Goal: Information Seeking & Learning: Learn about a topic

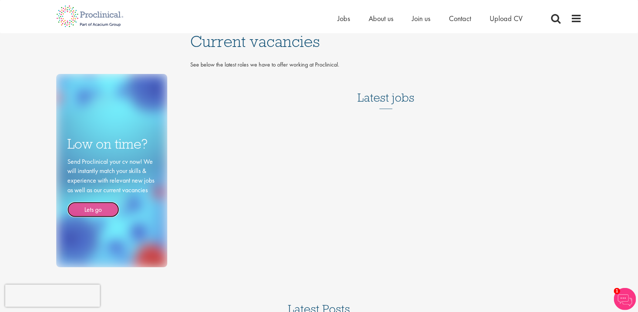
click at [92, 210] on link "Lets go" at bounding box center [93, 210] width 52 height 16
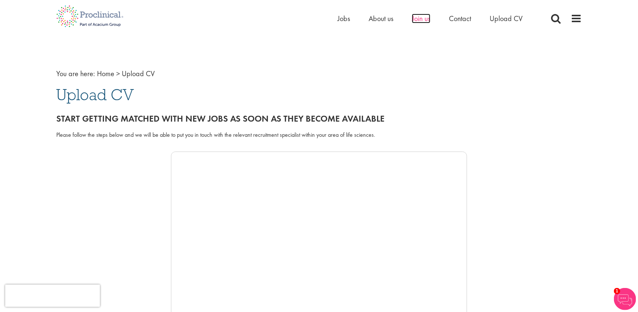
click at [428, 19] on span "Join us" at bounding box center [421, 19] width 18 height 10
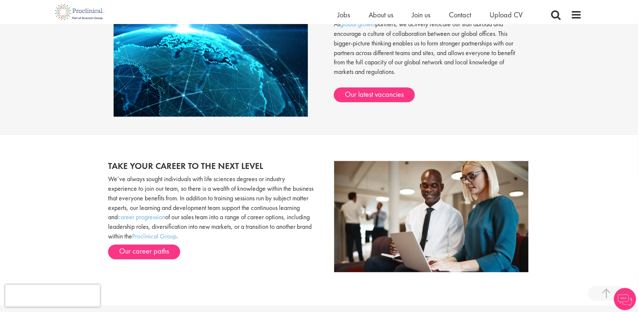
scroll to position [952, 0]
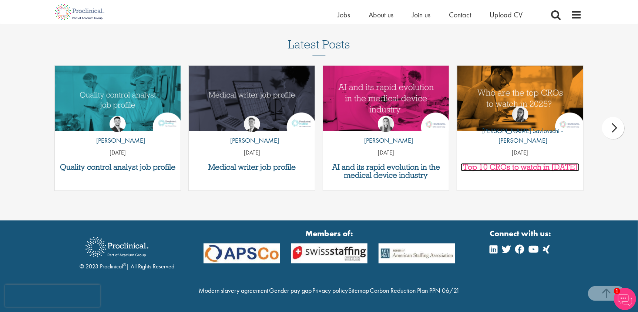
click at [535, 166] on h3 "Top 10 CROs to watch in [DATE]" at bounding box center [519, 167] width 118 height 8
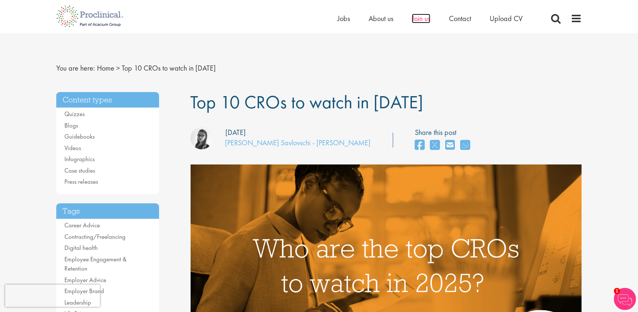
click at [424, 17] on span "Join us" at bounding box center [421, 19] width 18 height 10
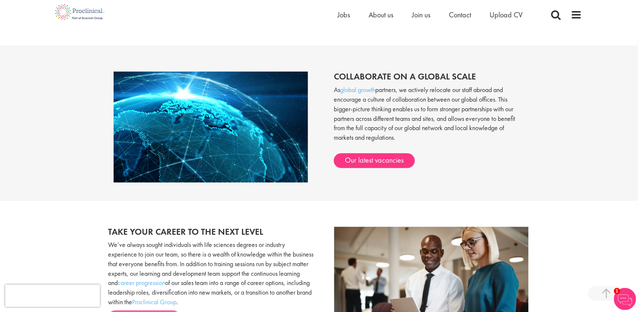
scroll to position [480, 0]
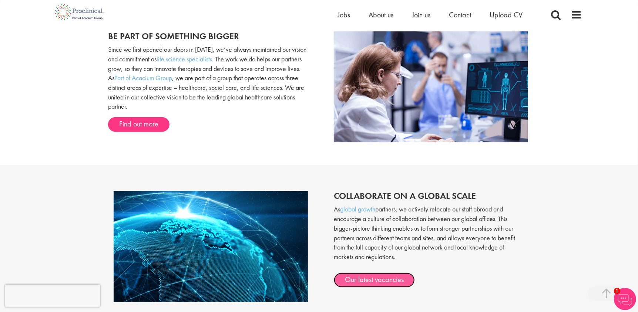
click at [388, 281] on link "Our latest vacancies" at bounding box center [374, 280] width 81 height 15
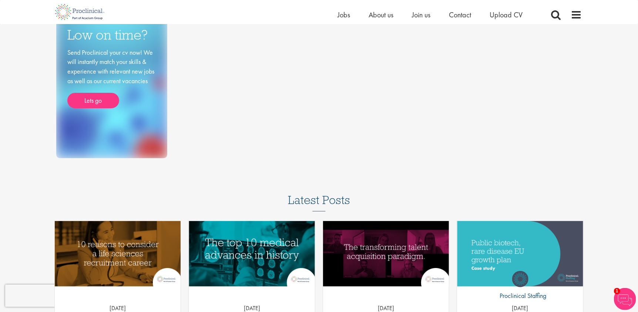
scroll to position [37, 0]
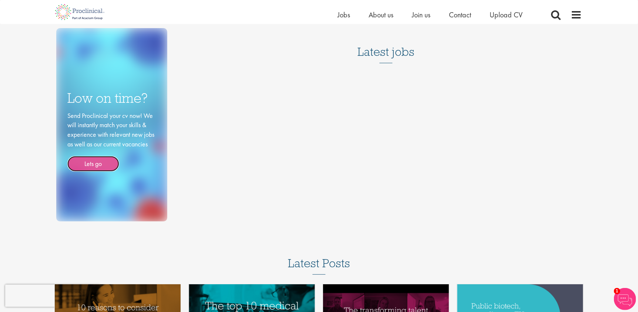
click at [96, 162] on link "Lets go" at bounding box center [93, 164] width 52 height 16
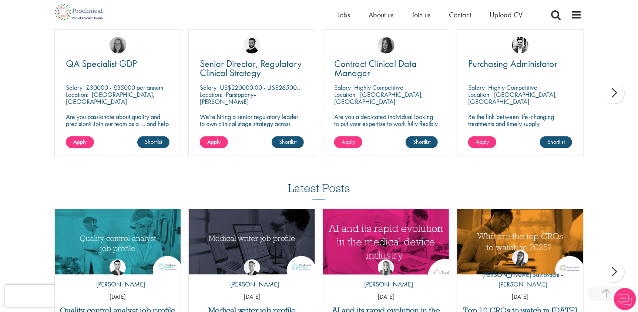
scroll to position [518, 0]
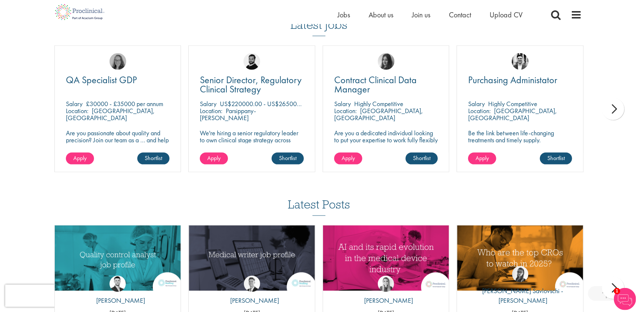
click at [616, 107] on div "next" at bounding box center [613, 109] width 22 height 22
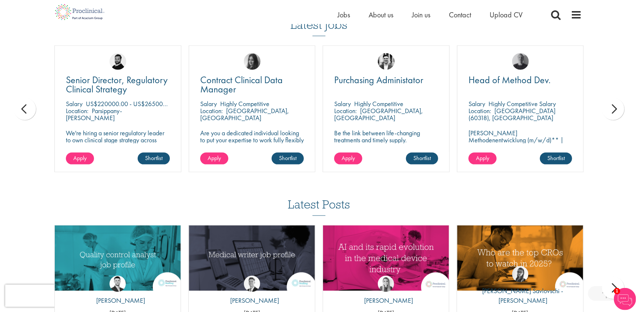
click at [616, 107] on div "next" at bounding box center [613, 109] width 22 height 22
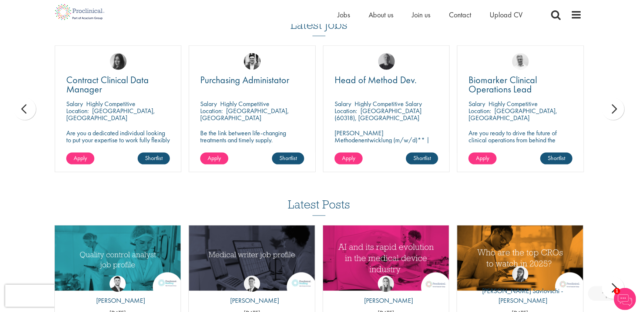
click at [616, 108] on div "next" at bounding box center [613, 109] width 22 height 22
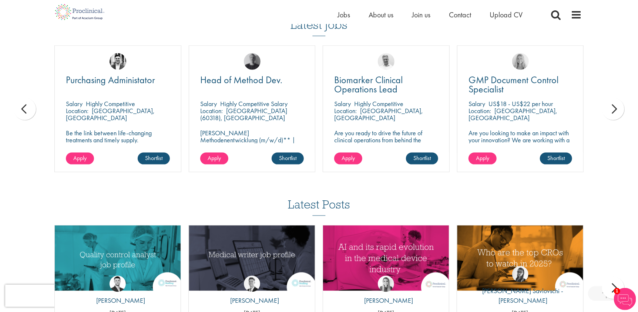
click at [359, 138] on p "Are you ready to drive the future of clinical operations from behind the scenes…" at bounding box center [386, 146] width 104 height 35
click at [375, 81] on span "Biomarker Clinical Operations Lead" at bounding box center [368, 85] width 68 height 22
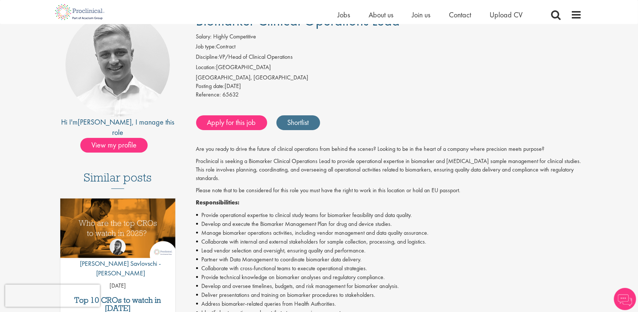
scroll to position [74, 0]
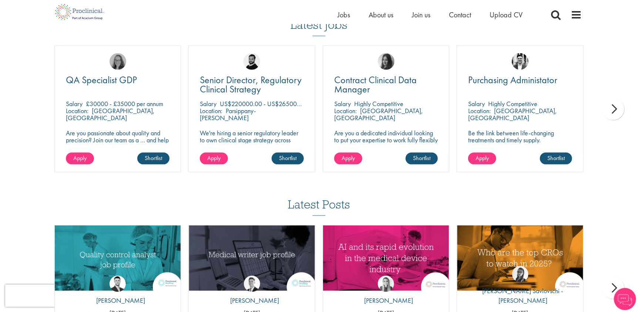
click at [617, 109] on div "next" at bounding box center [613, 109] width 22 height 22
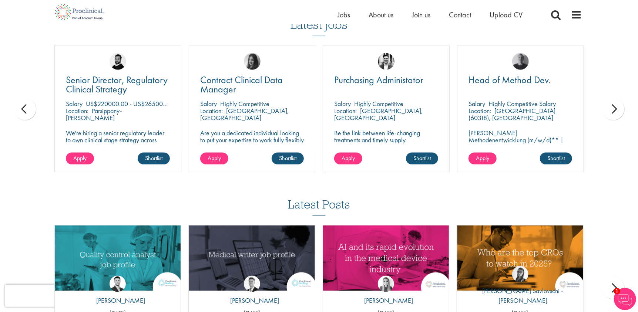
click at [616, 110] on div "next" at bounding box center [613, 109] width 22 height 22
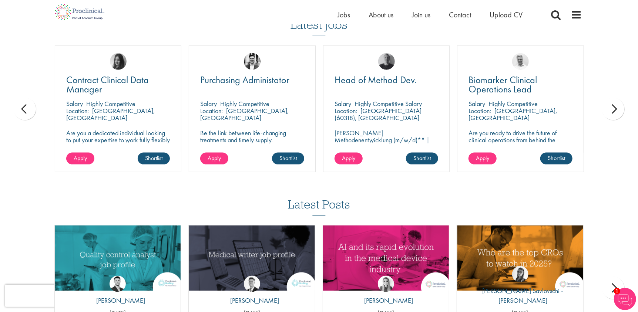
click at [616, 110] on div "next" at bounding box center [613, 109] width 22 height 22
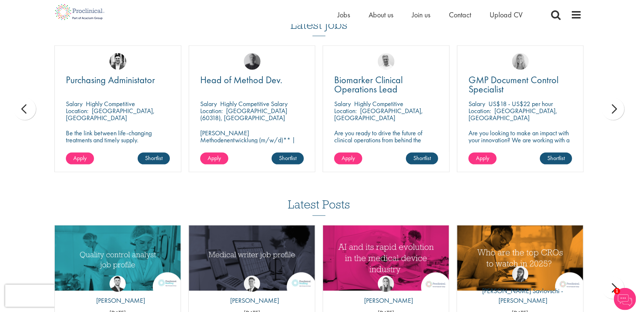
click at [616, 111] on div "next" at bounding box center [613, 109] width 22 height 22
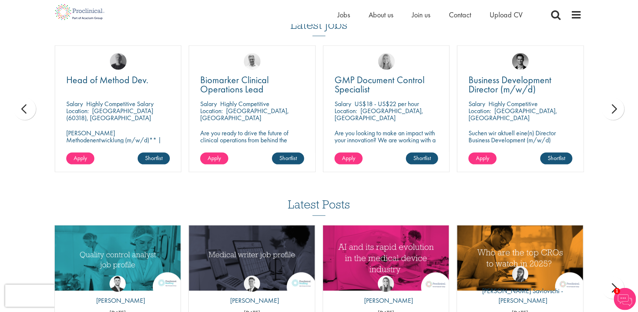
click at [616, 111] on div "next" at bounding box center [613, 109] width 22 height 22
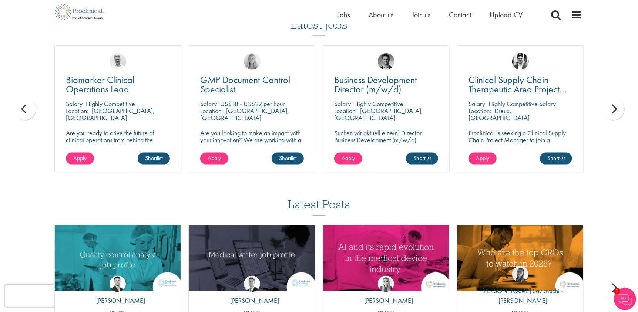
click at [615, 111] on div "next" at bounding box center [613, 109] width 22 height 22
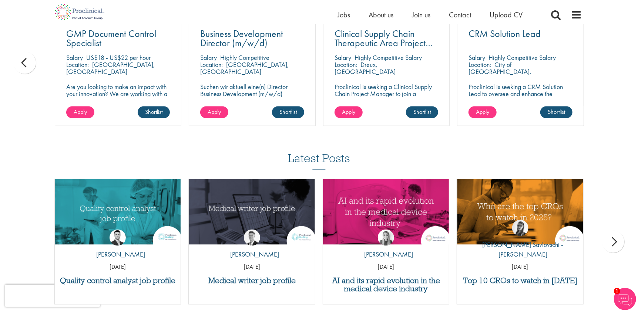
scroll to position [666, 0]
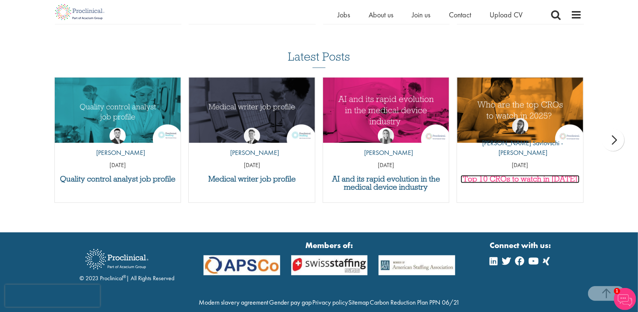
click at [511, 179] on h3 "Top 10 CROs to watch in [DATE]" at bounding box center [519, 179] width 118 height 8
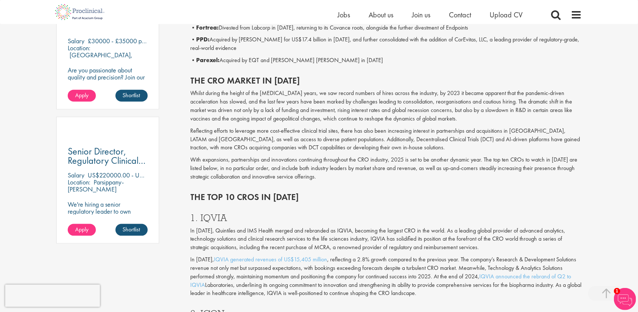
scroll to position [333, 0]
